Goal: Task Accomplishment & Management: Manage account settings

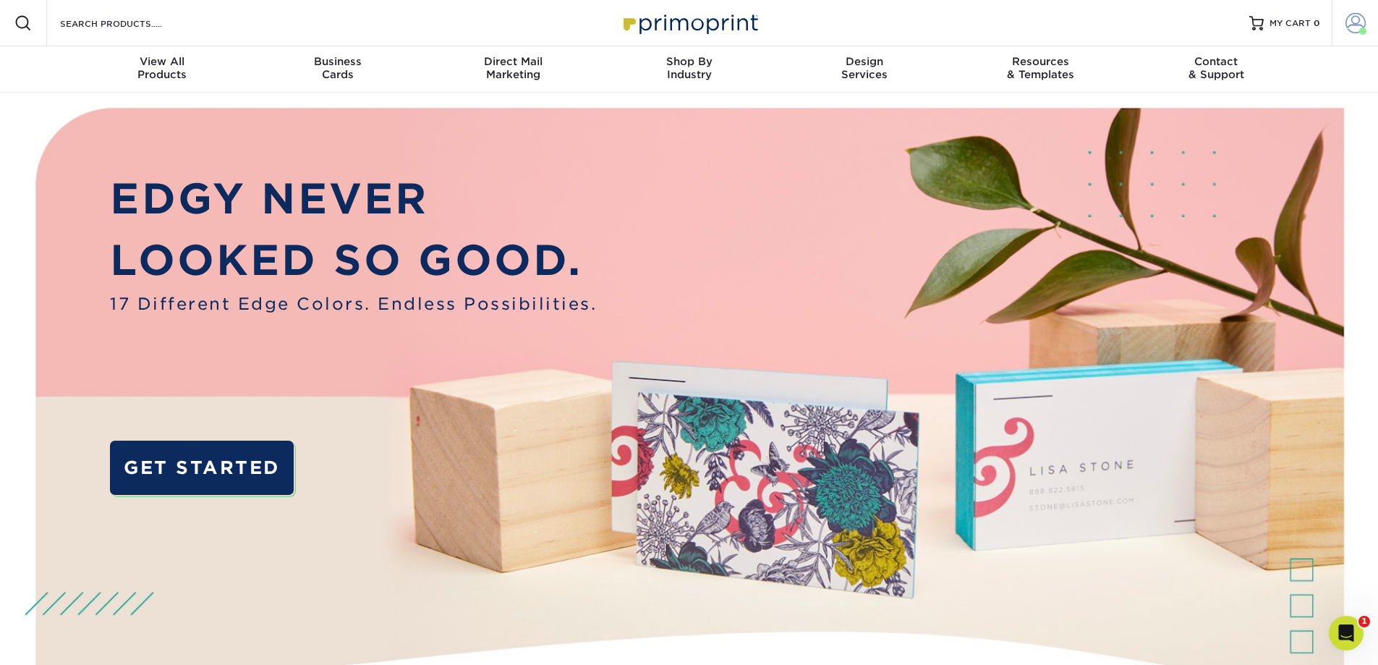
click at [1351, 28] on span at bounding box center [1355, 23] width 20 height 20
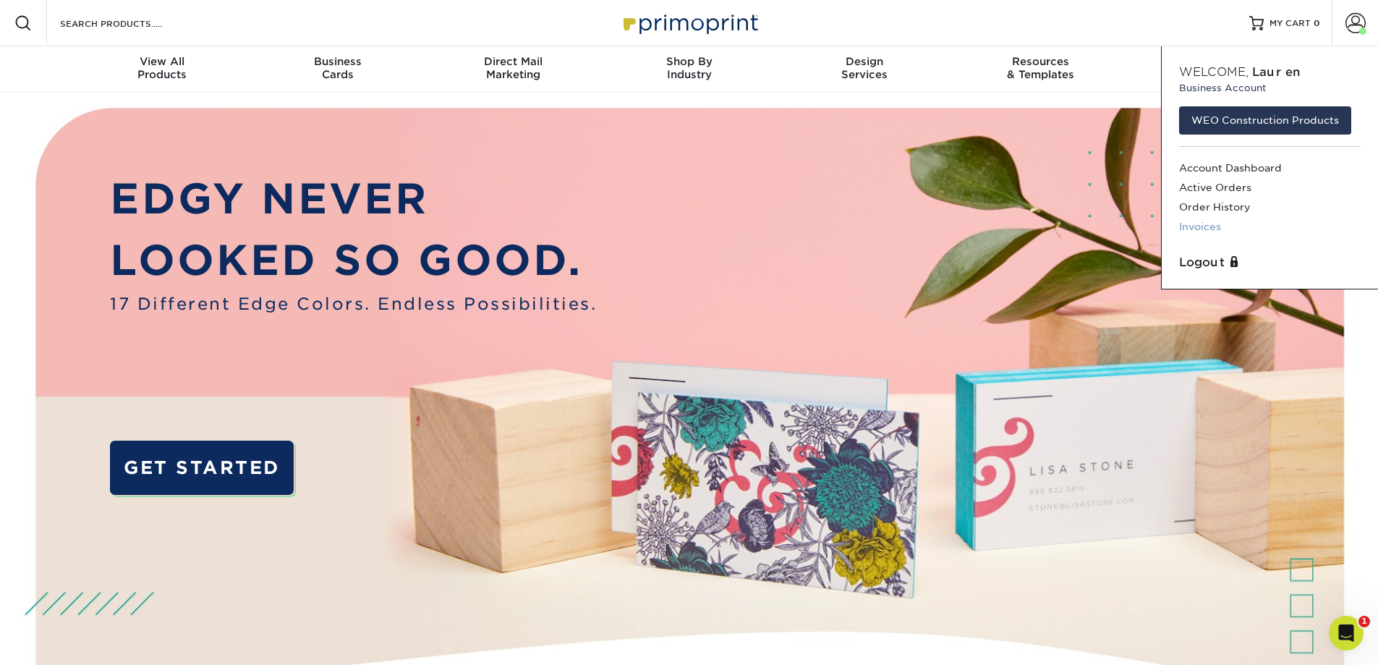
click at [1192, 225] on link "Invoices" at bounding box center [1270, 227] width 182 height 20
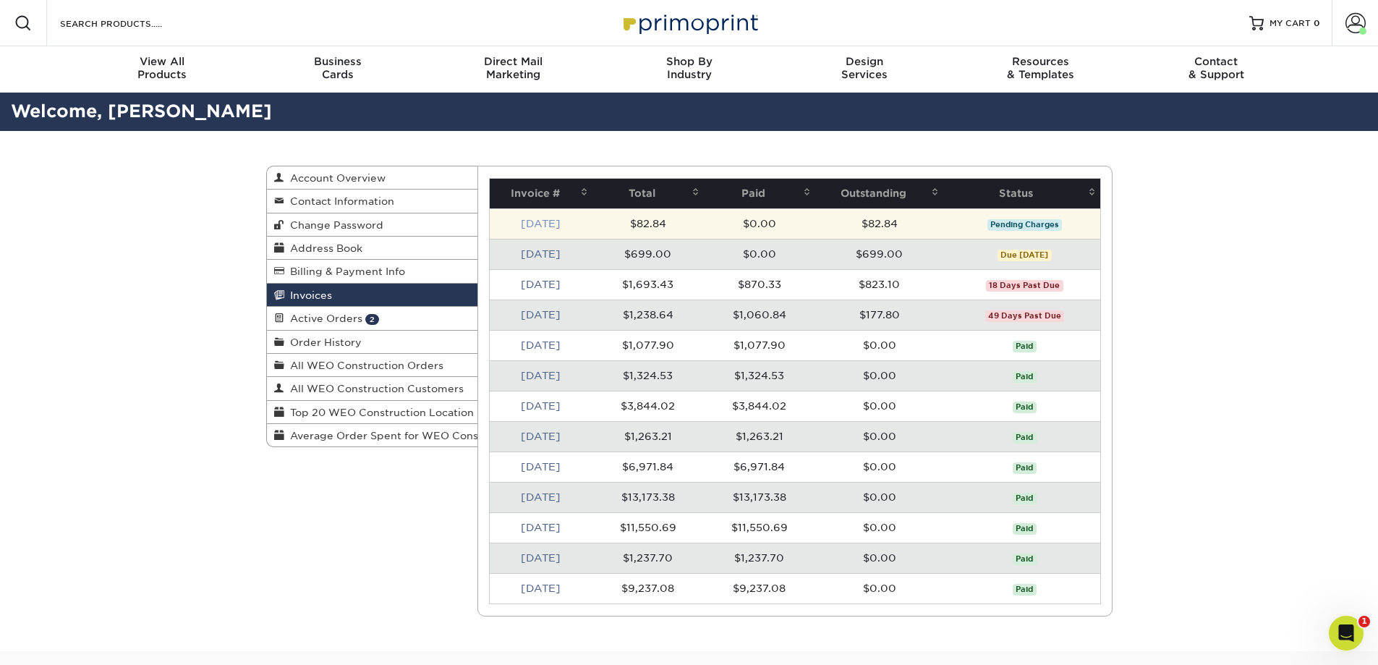
click at [537, 221] on link "[DATE]" at bounding box center [541, 224] width 40 height 12
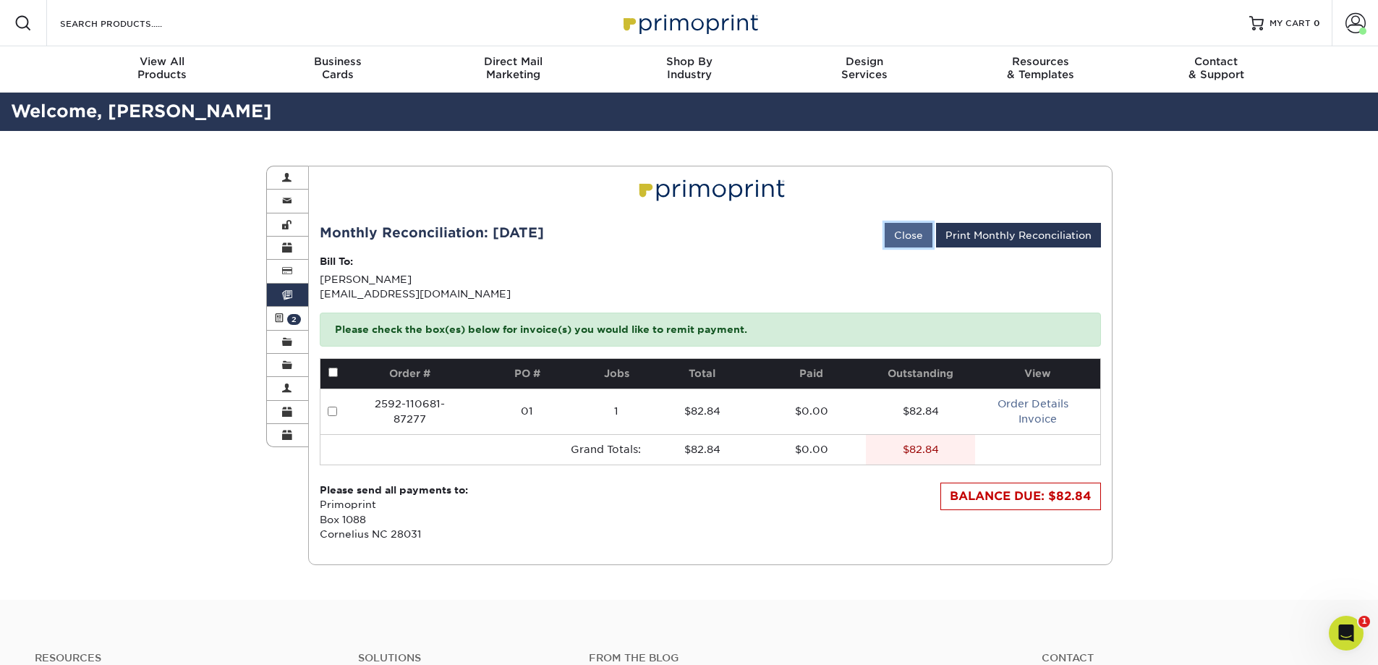
click at [916, 237] on link "Close" at bounding box center [909, 235] width 48 height 25
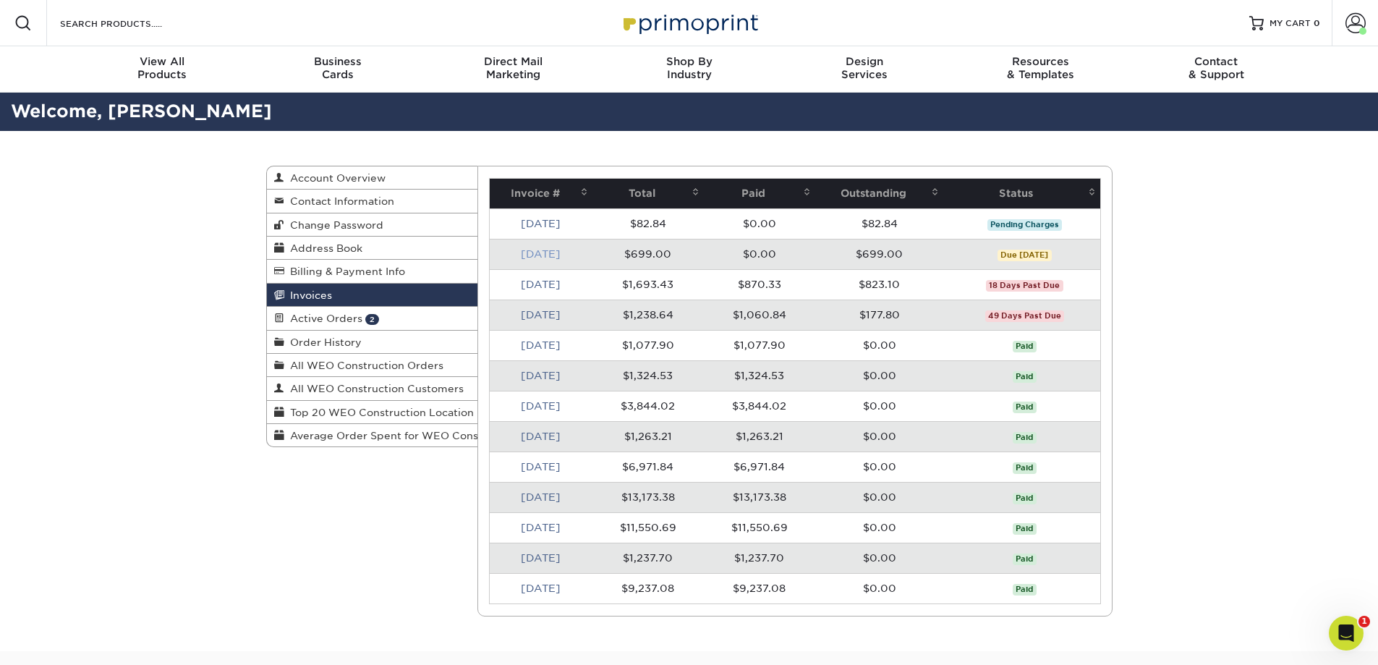
click at [550, 253] on link "[DATE]" at bounding box center [541, 254] width 40 height 12
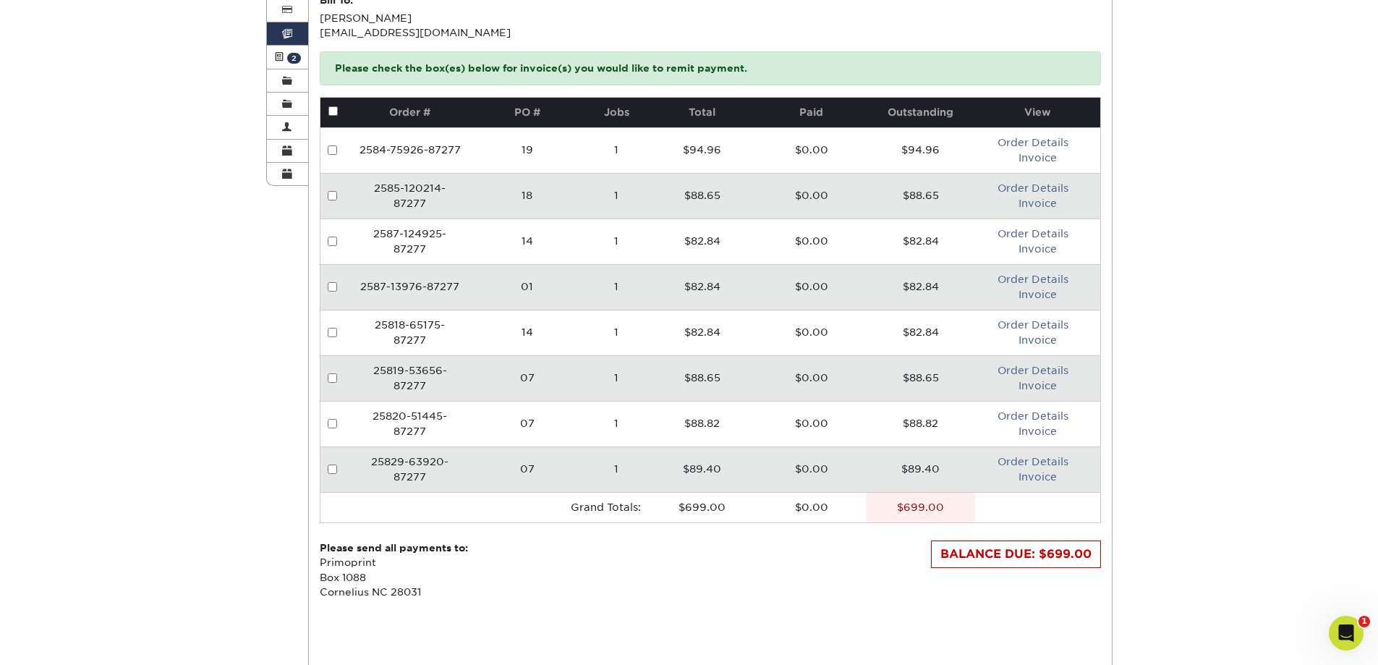
scroll to position [217, 0]
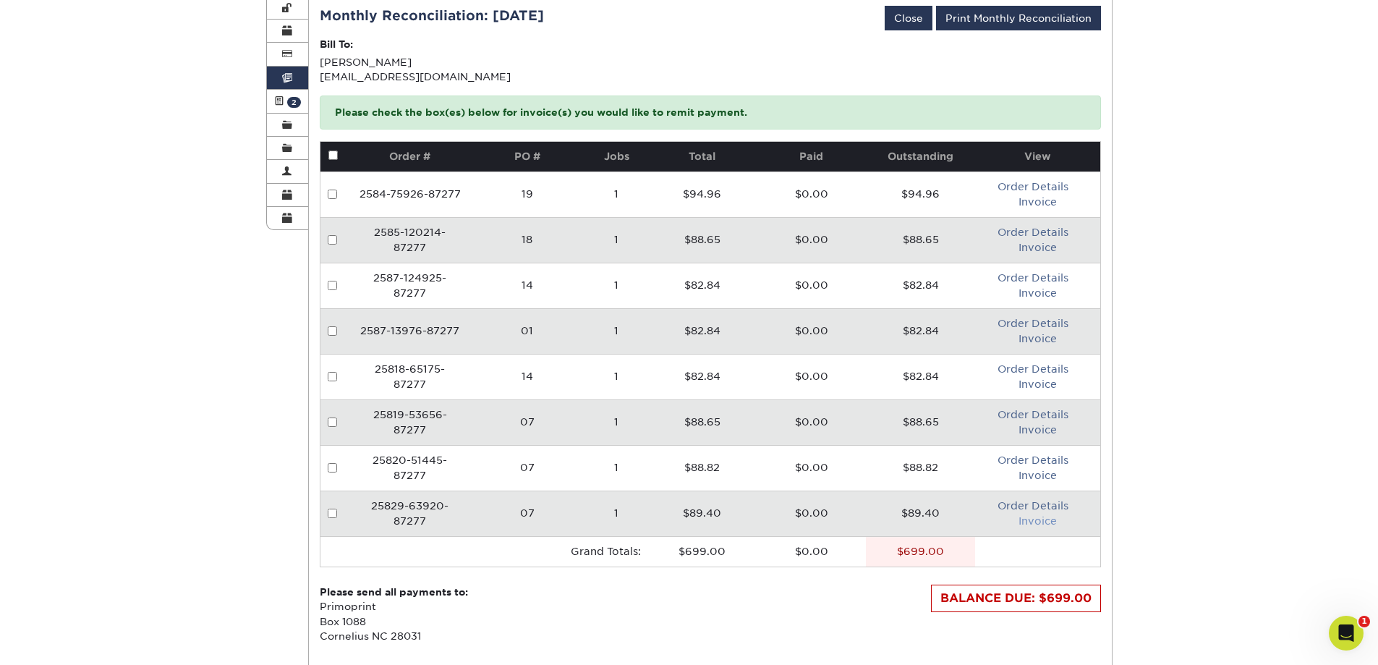
click at [1042, 523] on link "Invoice" at bounding box center [1037, 521] width 38 height 12
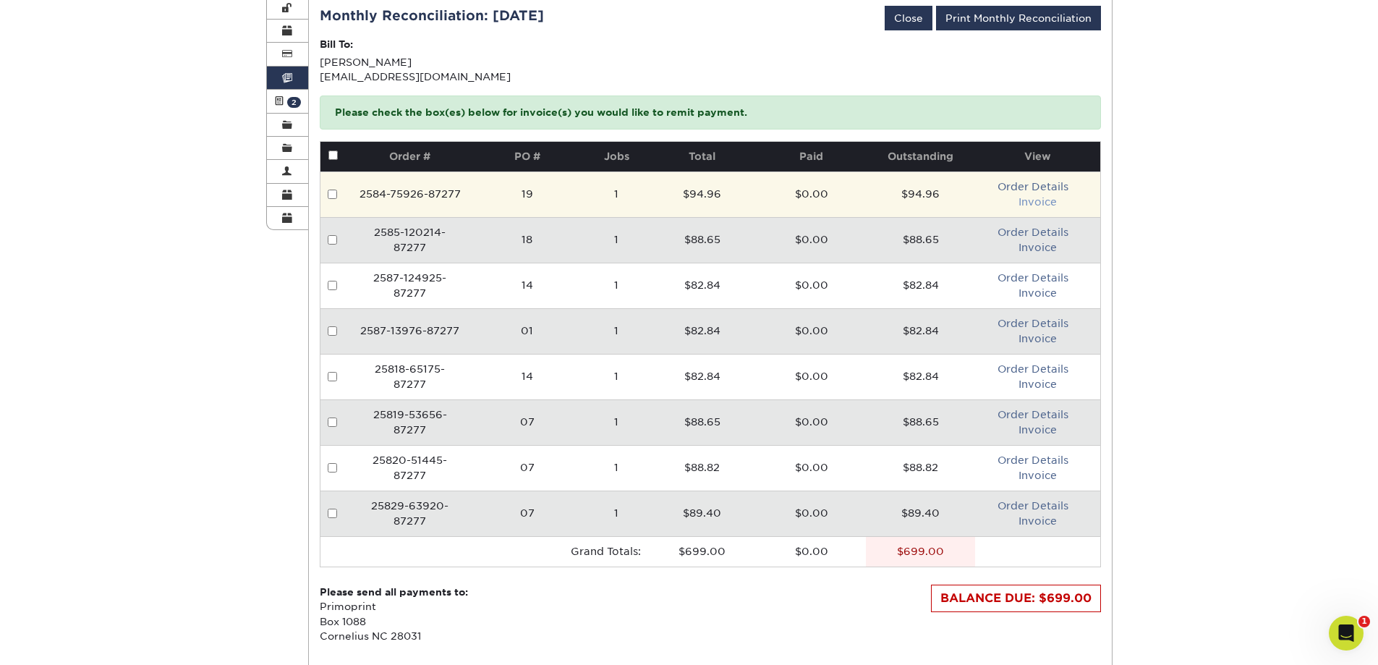
click at [1026, 202] on link "Invoice" at bounding box center [1037, 202] width 38 height 12
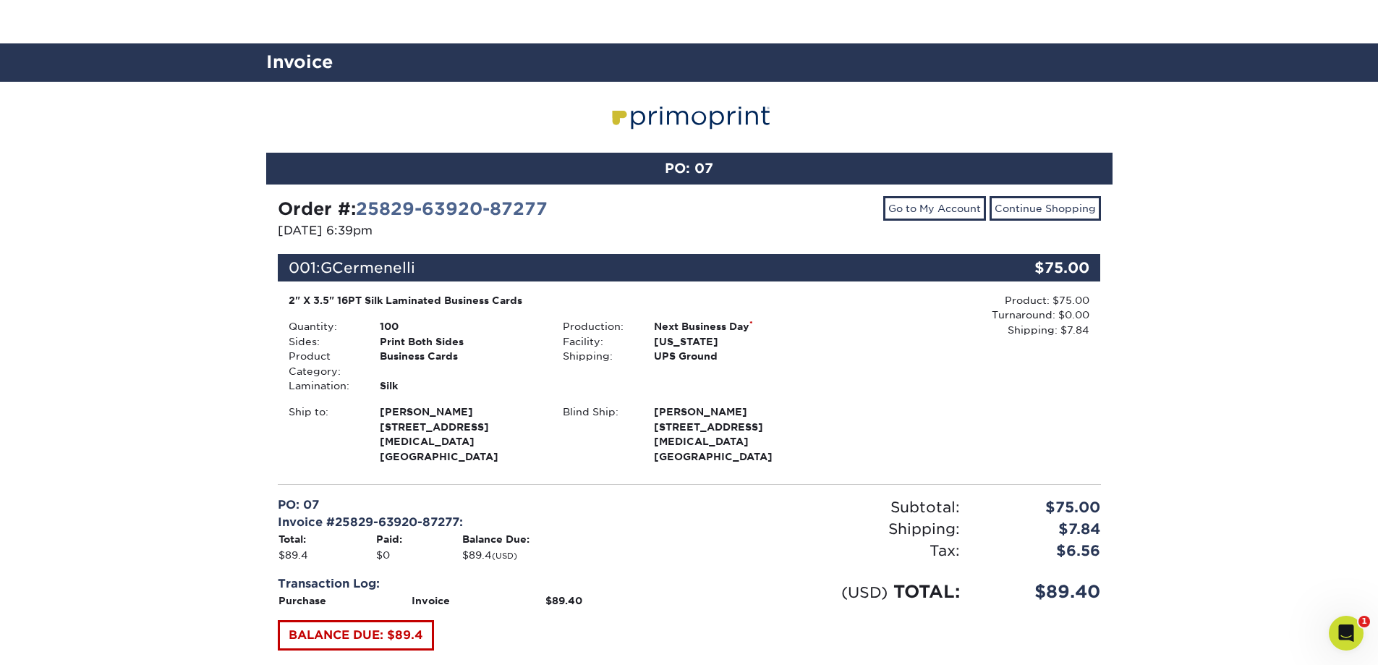
scroll to position [289, 0]
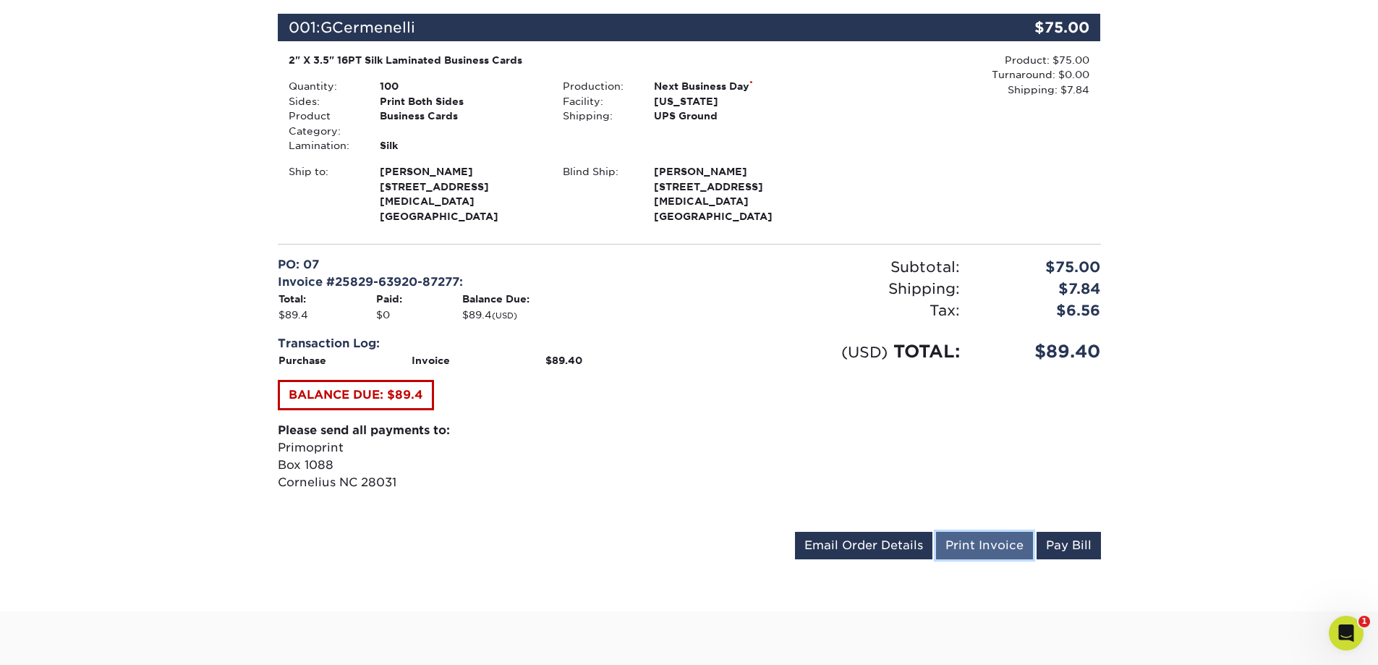
click at [978, 532] on link "Print Invoice" at bounding box center [984, 545] width 97 height 27
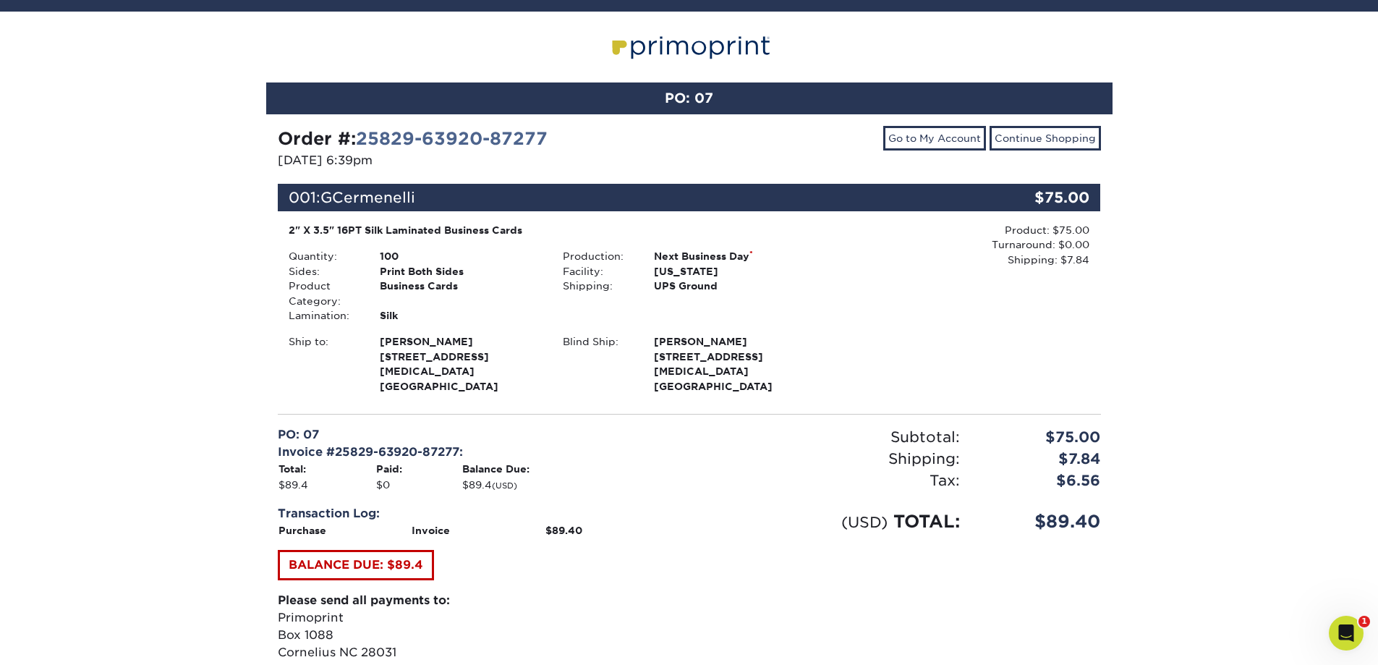
scroll to position [145, 0]
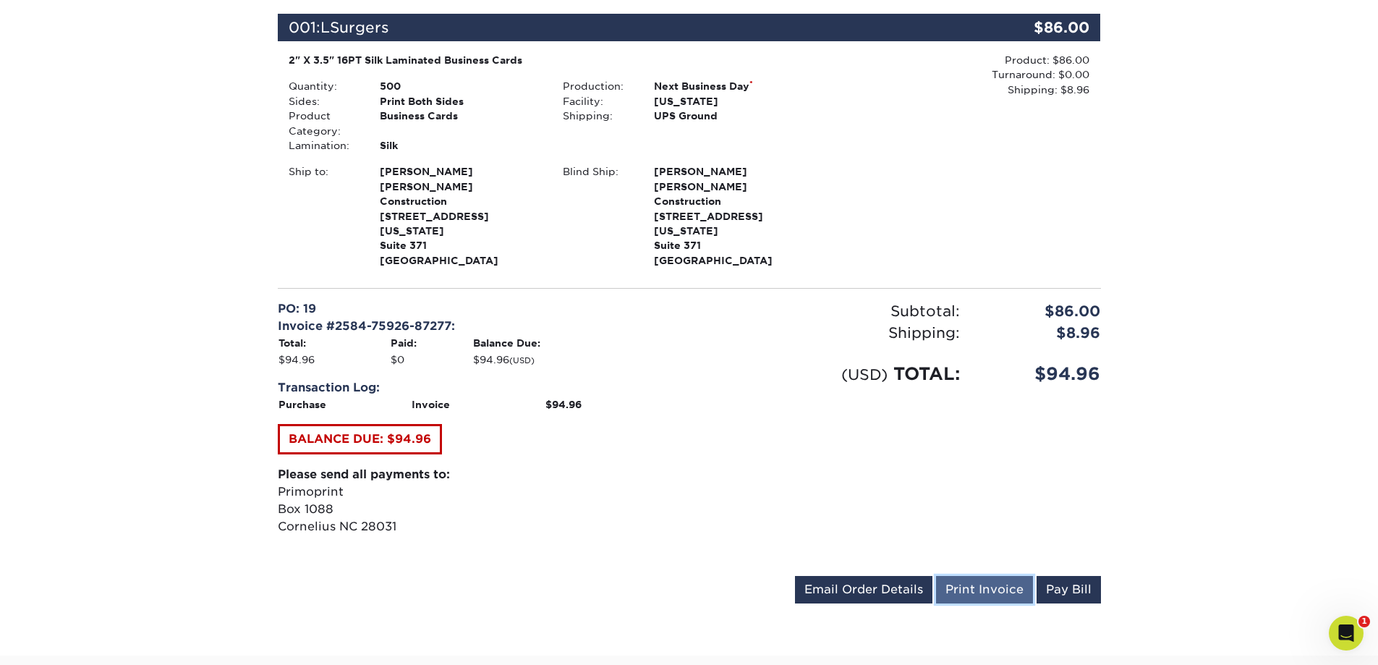
click at [990, 576] on link "Print Invoice" at bounding box center [984, 589] width 97 height 27
